Goal: Information Seeking & Learning: Check status

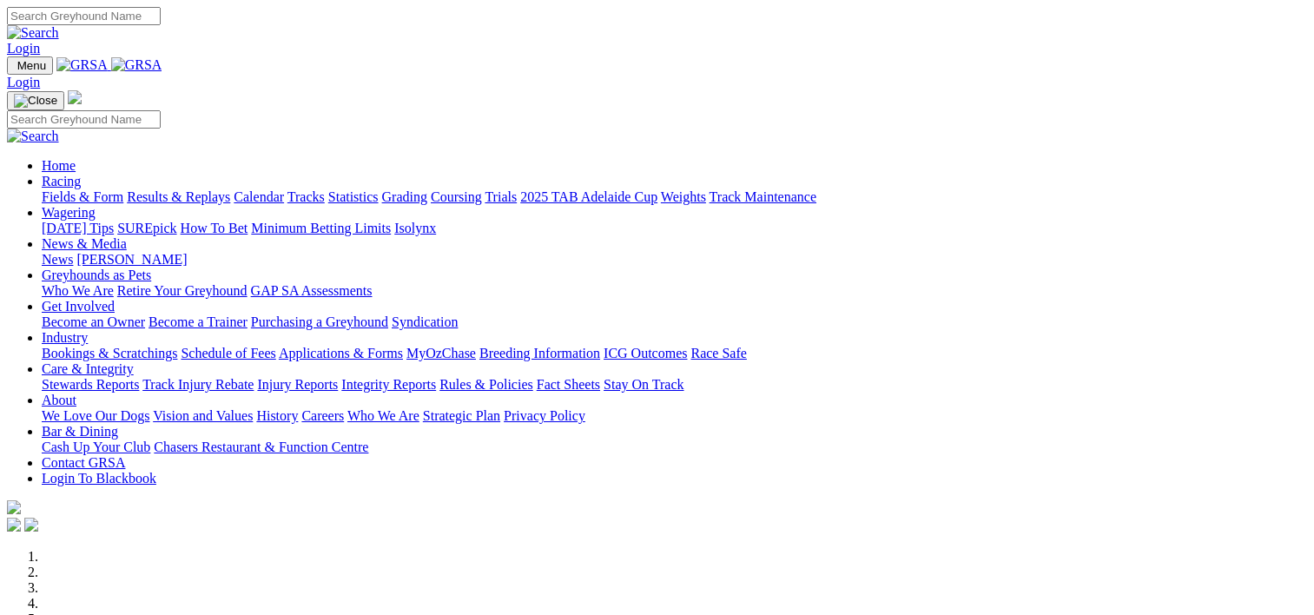
scroll to position [639, 0]
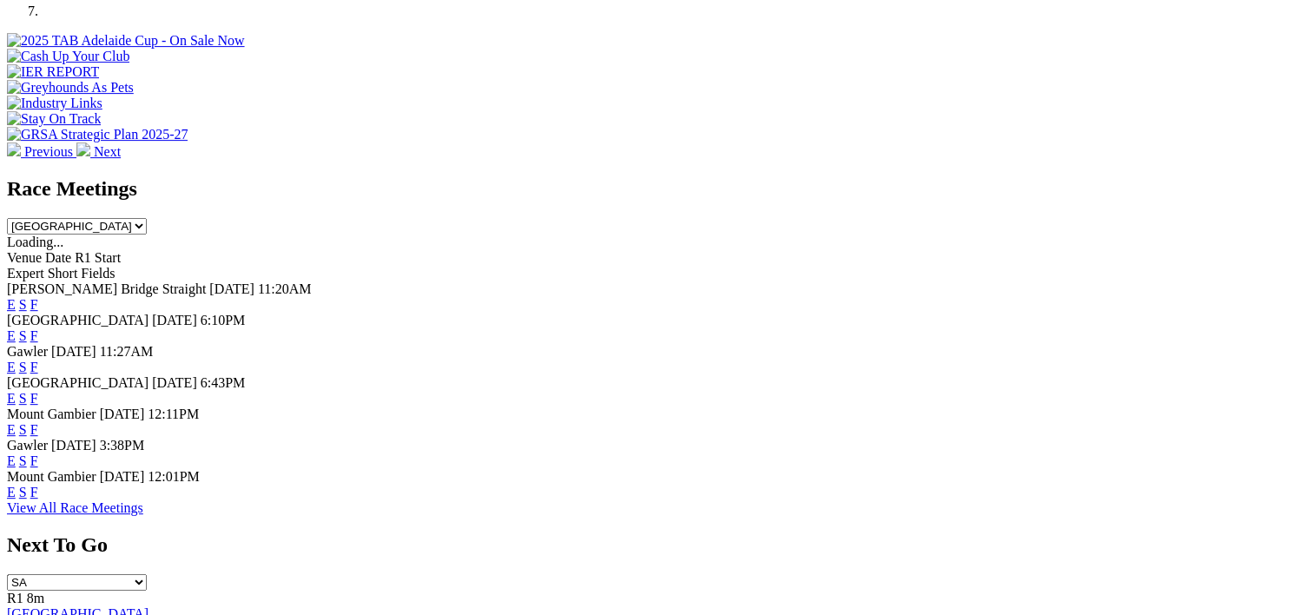
click at [38, 456] on span "F" at bounding box center [34, 460] width 8 height 15
click at [38, 456] on link "F" at bounding box center [34, 460] width 8 height 15
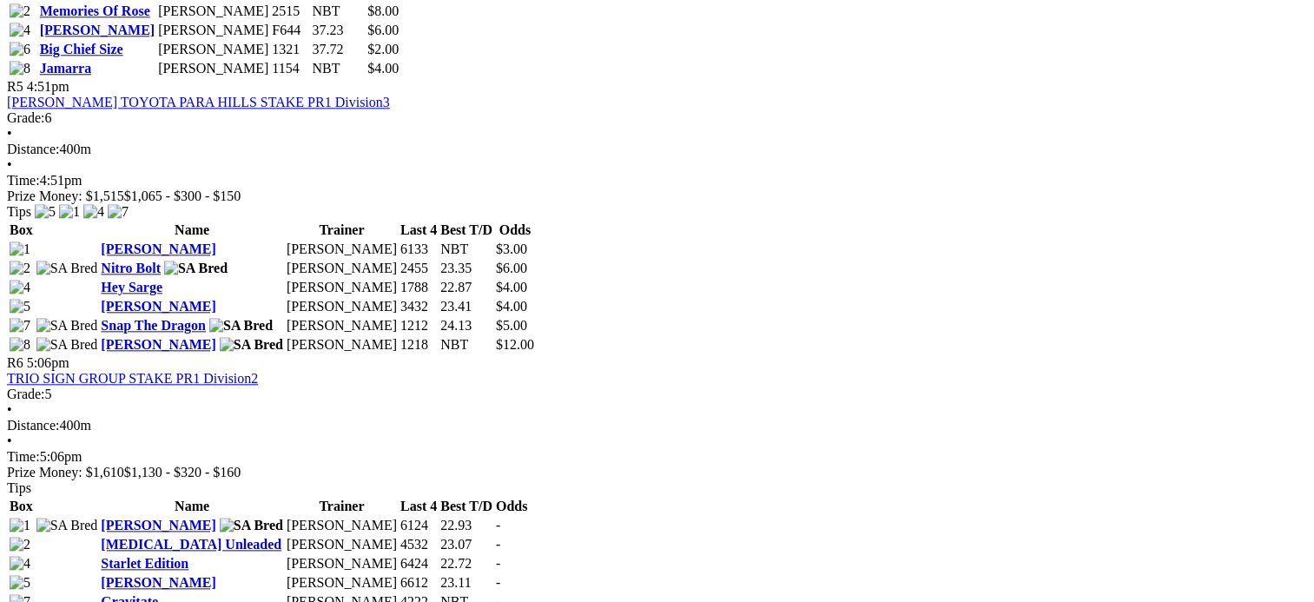
scroll to position [1828, 0]
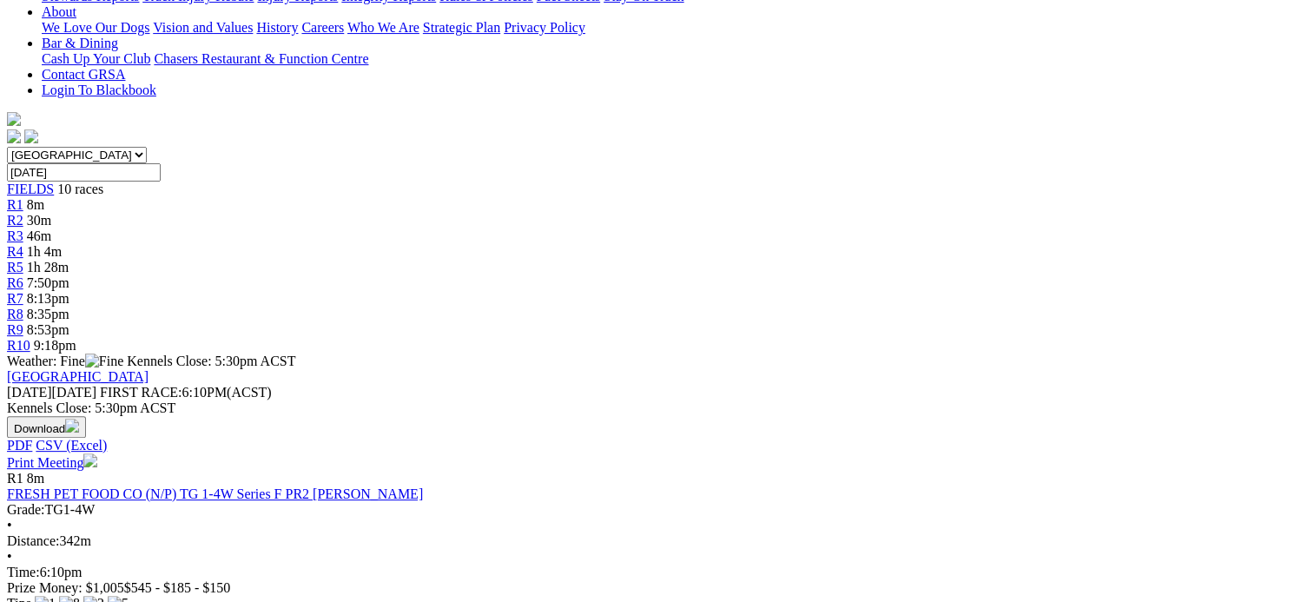
scroll to position [347, 0]
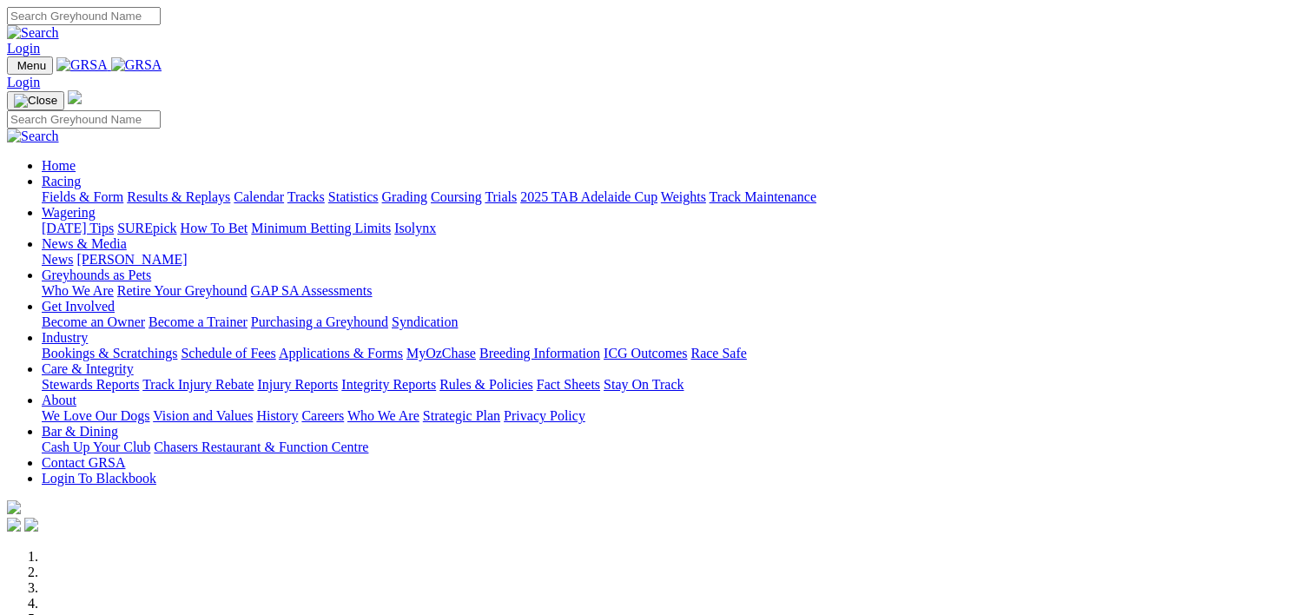
scroll to position [639, 0]
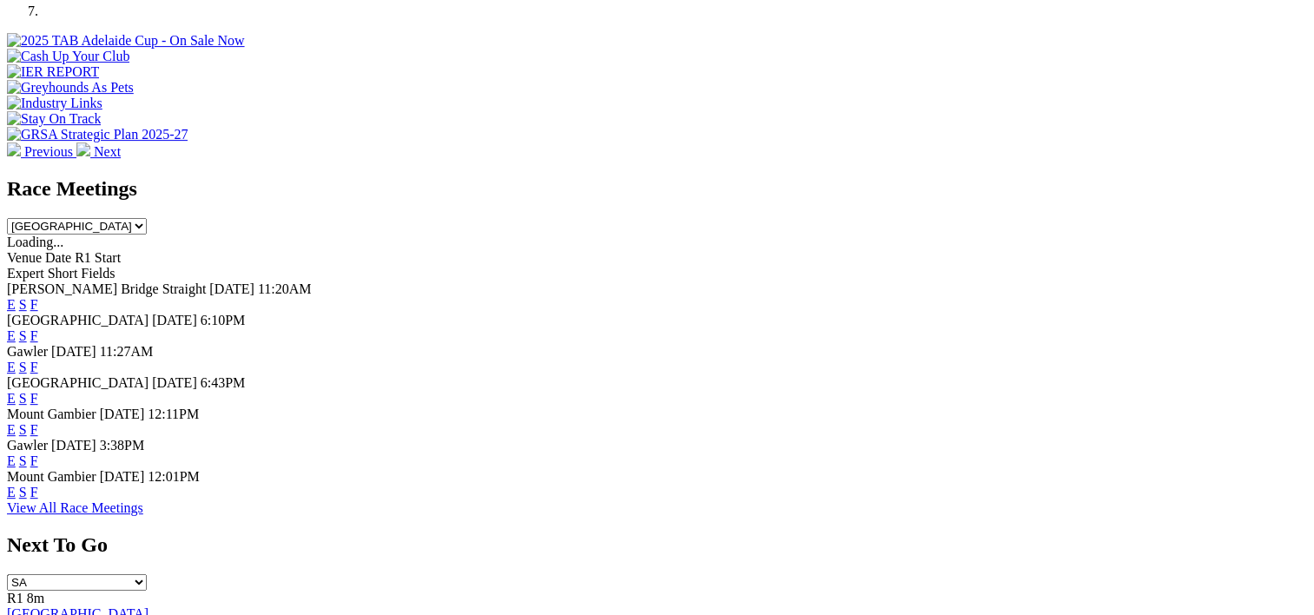
click at [38, 297] on link "F" at bounding box center [34, 304] width 8 height 15
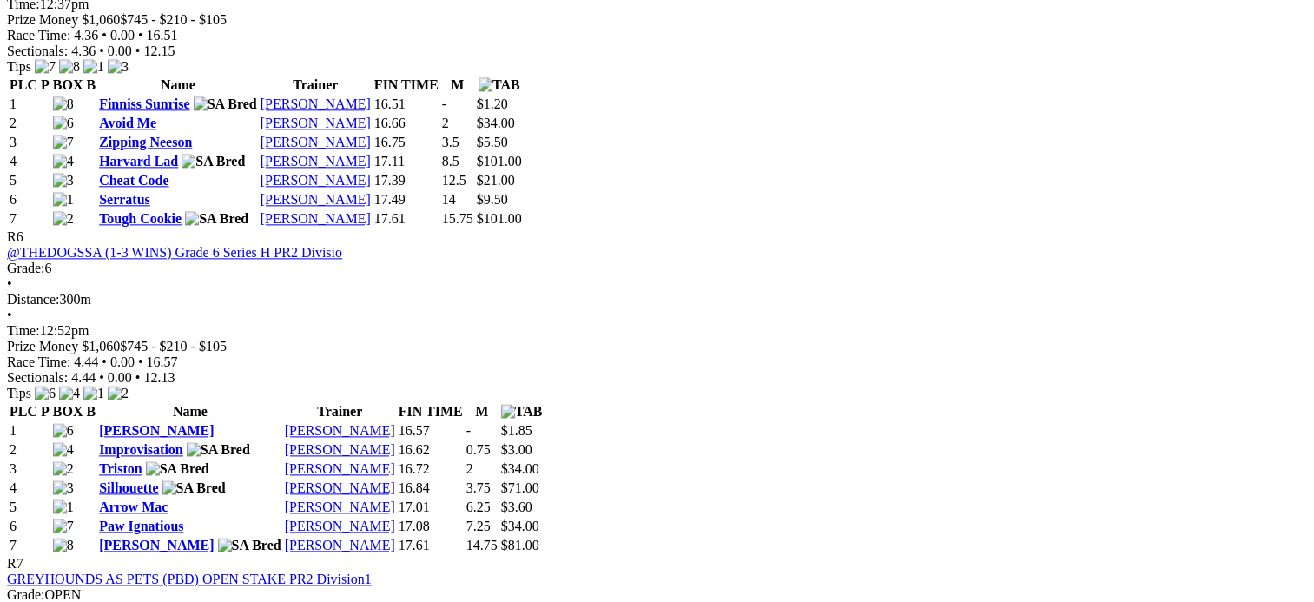
scroll to position [2137, 0]
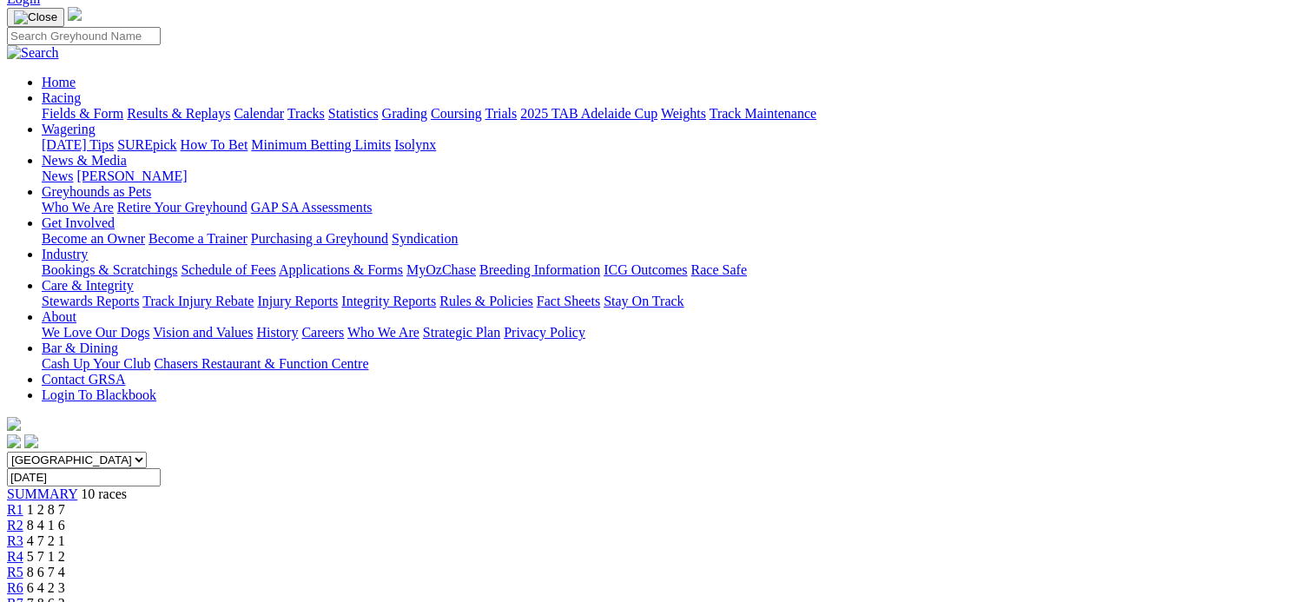
scroll to position [115, 0]
click at [161, 468] on input "[DATE]" at bounding box center [84, 477] width 154 height 18
type input "Today, 2 Sep 2025"
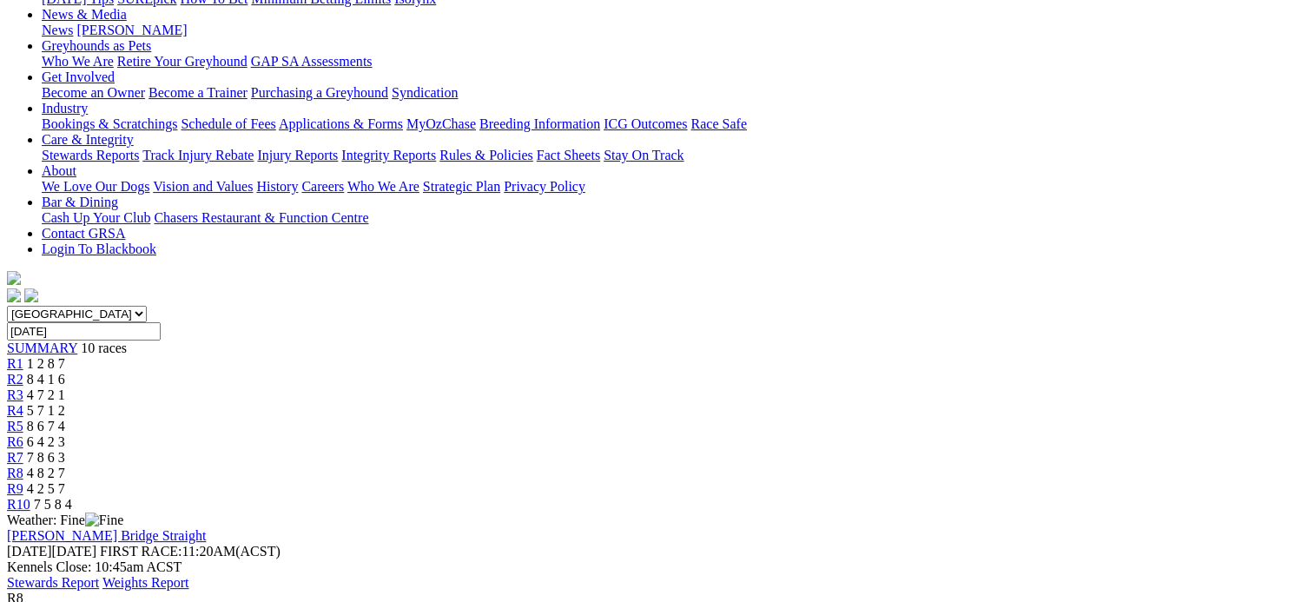
scroll to position [236, 0]
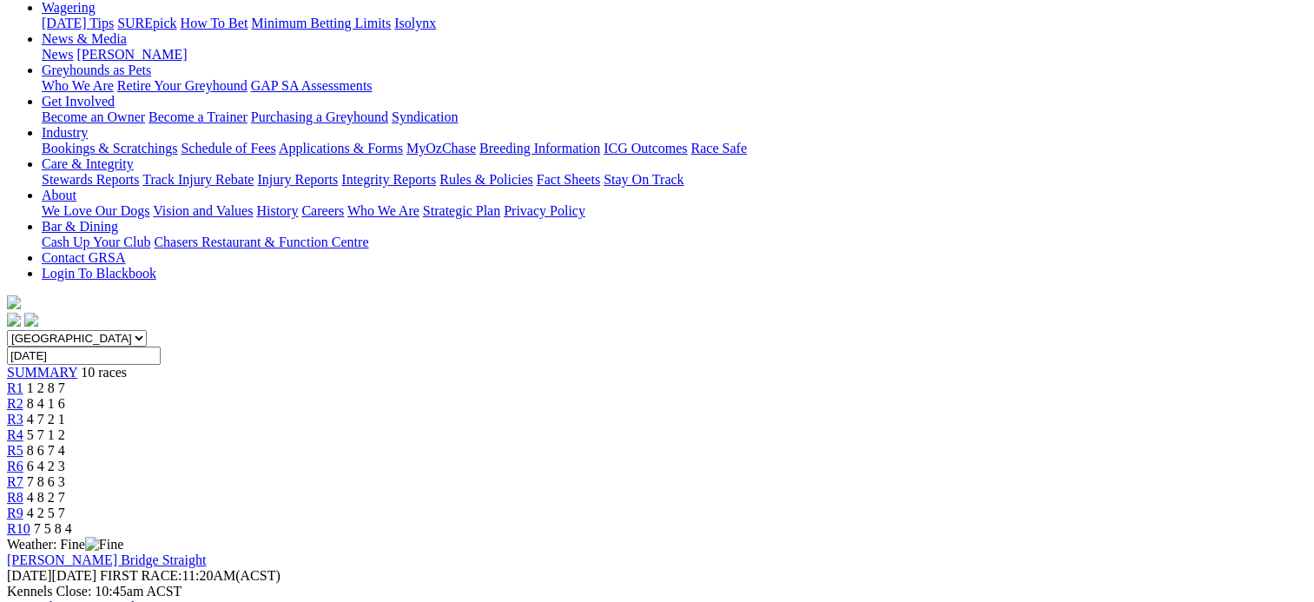
click at [65, 474] on span "7 8 6 3" at bounding box center [46, 481] width 38 height 15
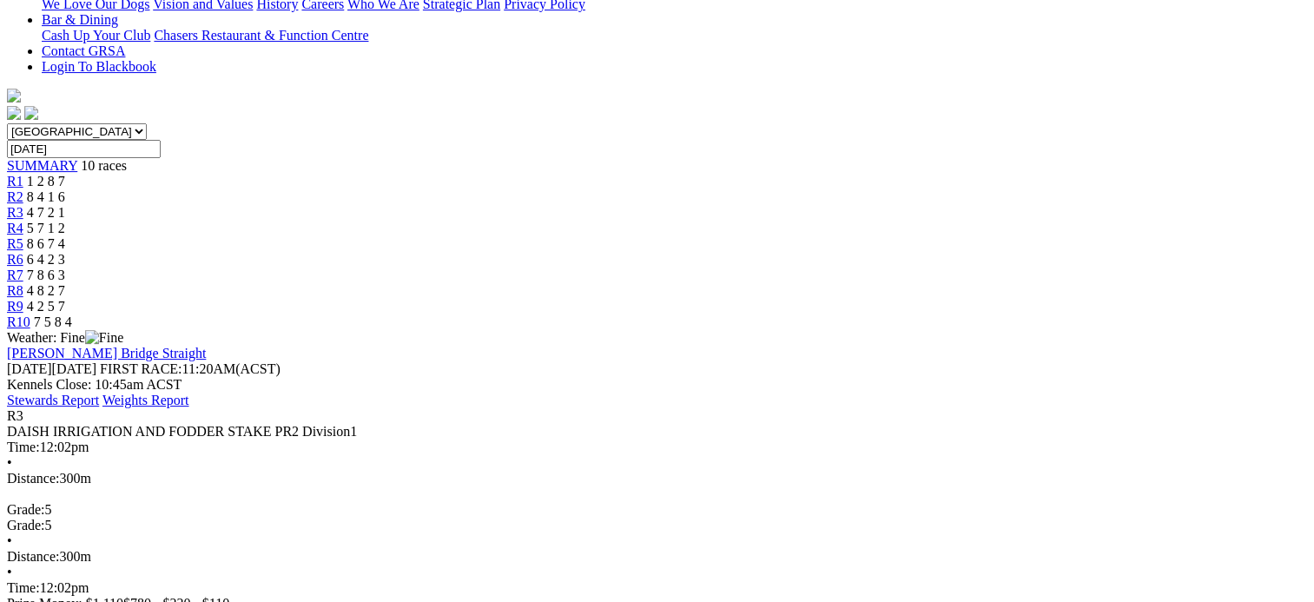
scroll to position [450, 0]
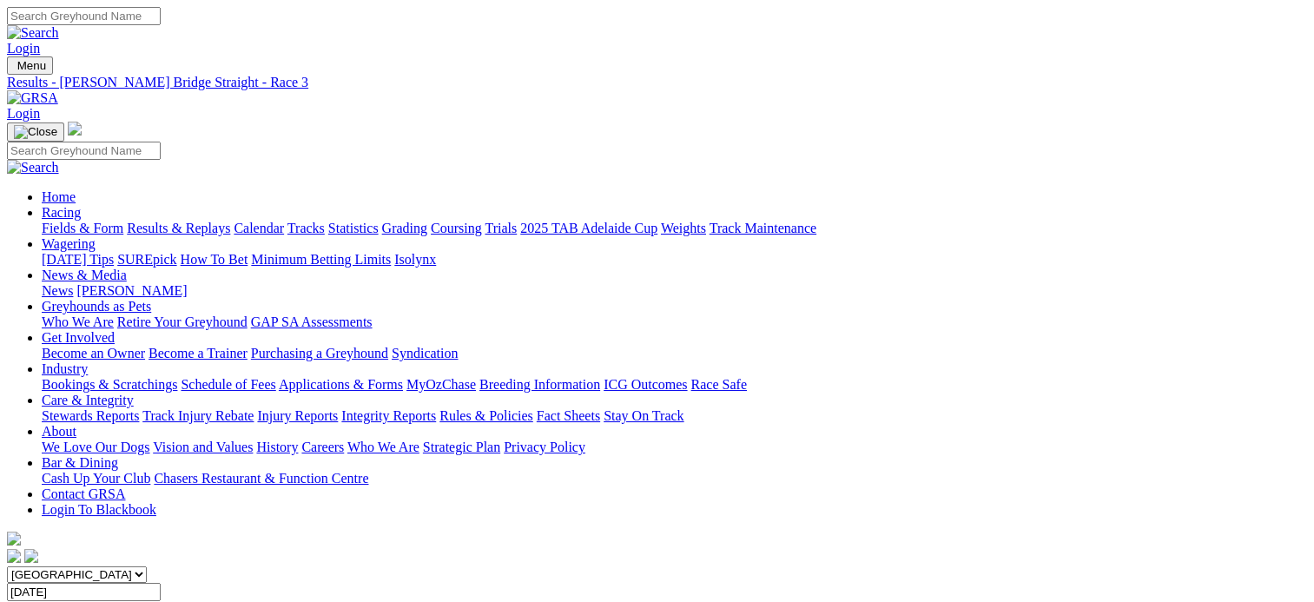
click at [216, 221] on link "Results & Replays" at bounding box center [178, 228] width 103 height 15
click at [100, 221] on link "Fields & Form" at bounding box center [83, 228] width 82 height 15
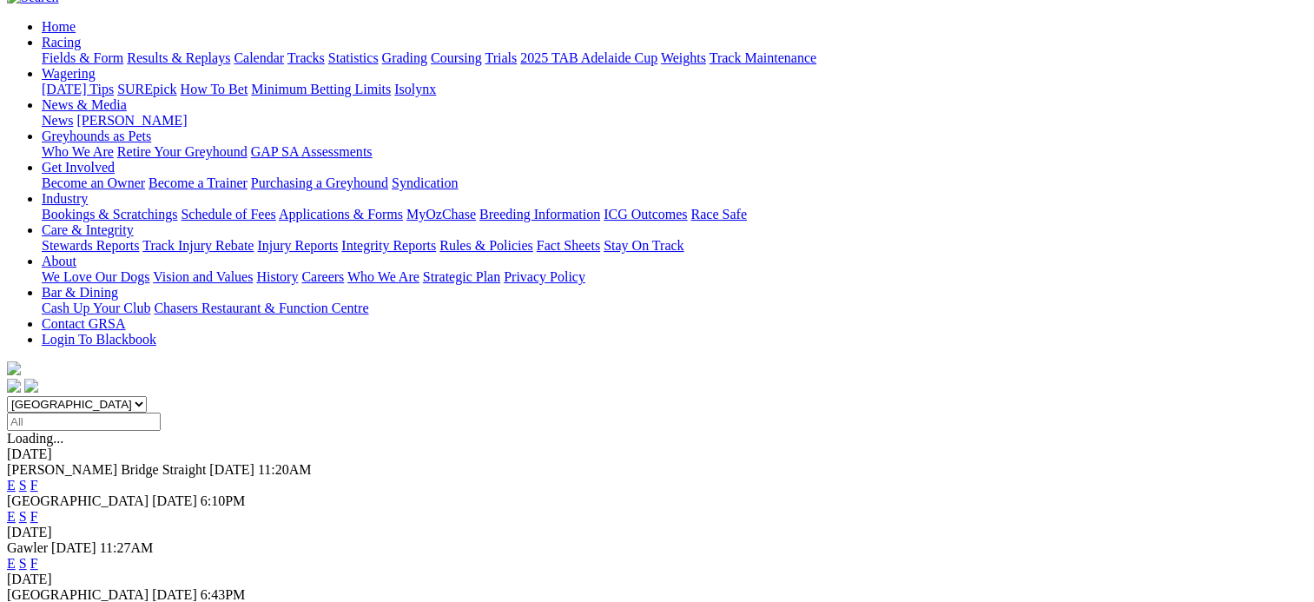
scroll to position [173, 0]
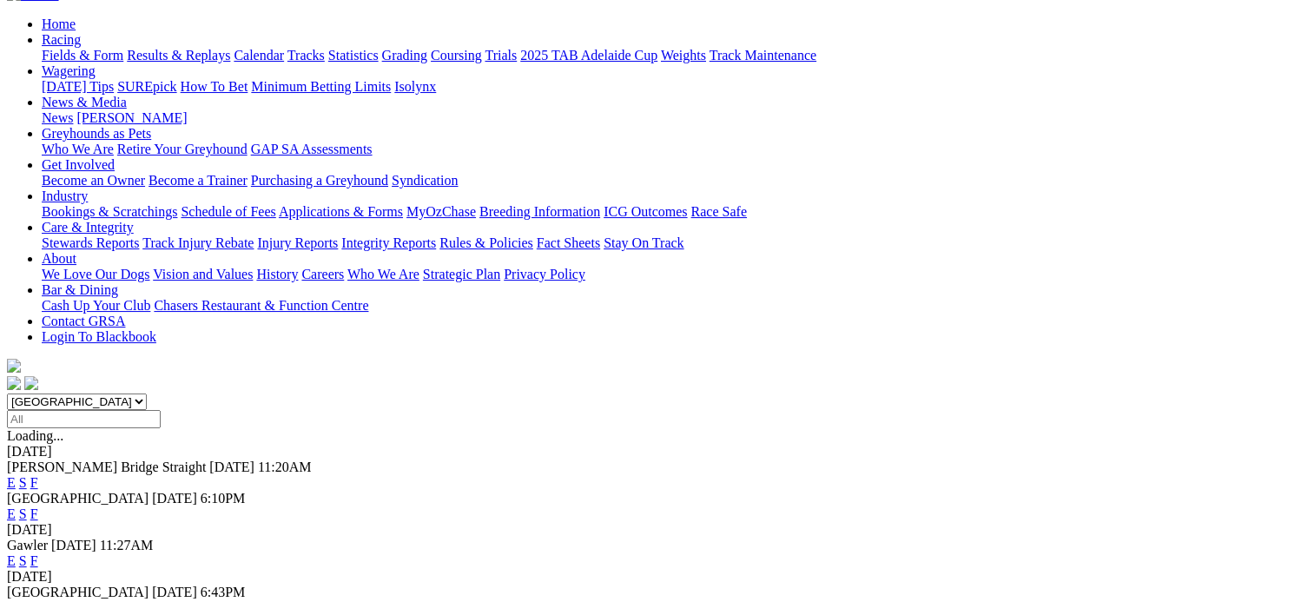
click at [38, 553] on link "F" at bounding box center [34, 560] width 8 height 15
